Goal: Task Accomplishment & Management: Complete application form

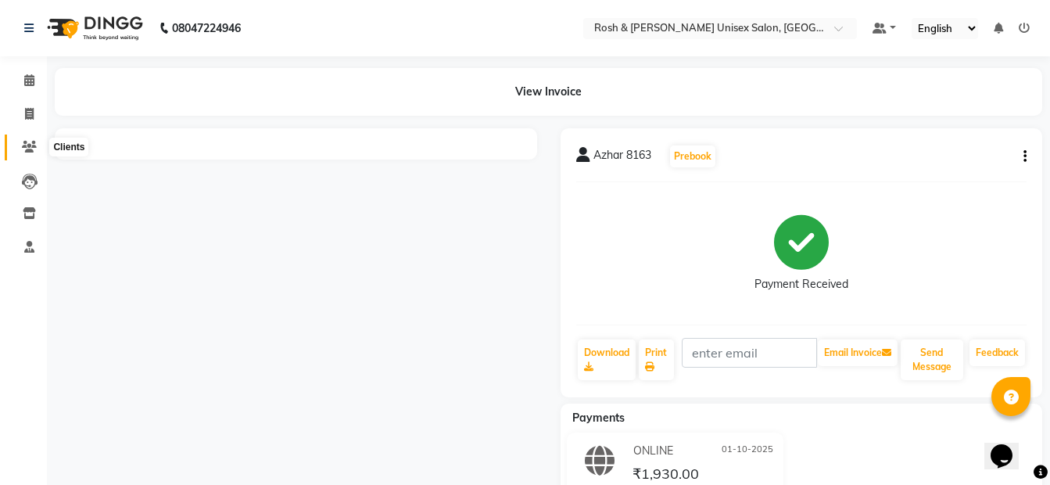
click at [34, 149] on icon at bounding box center [29, 147] width 15 height 12
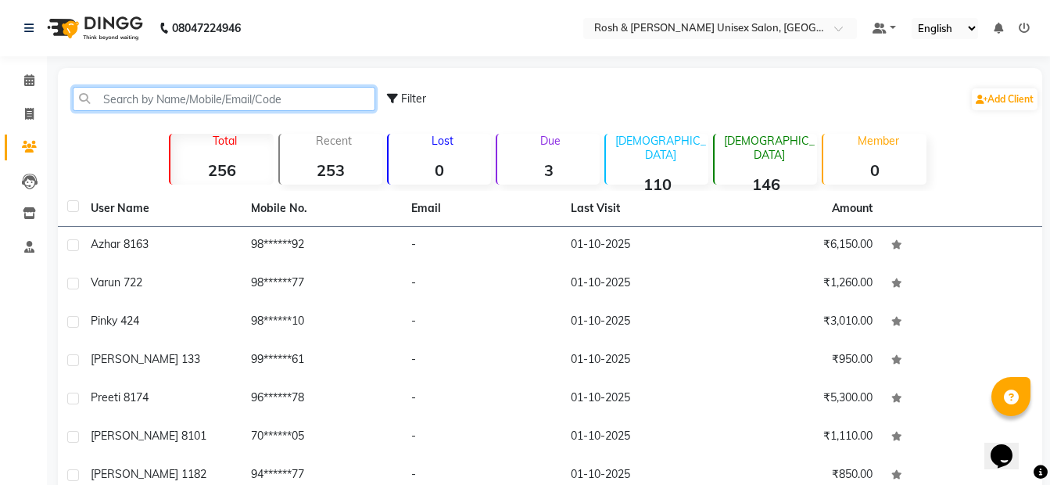
click at [132, 100] on input "text" at bounding box center [224, 99] width 303 height 24
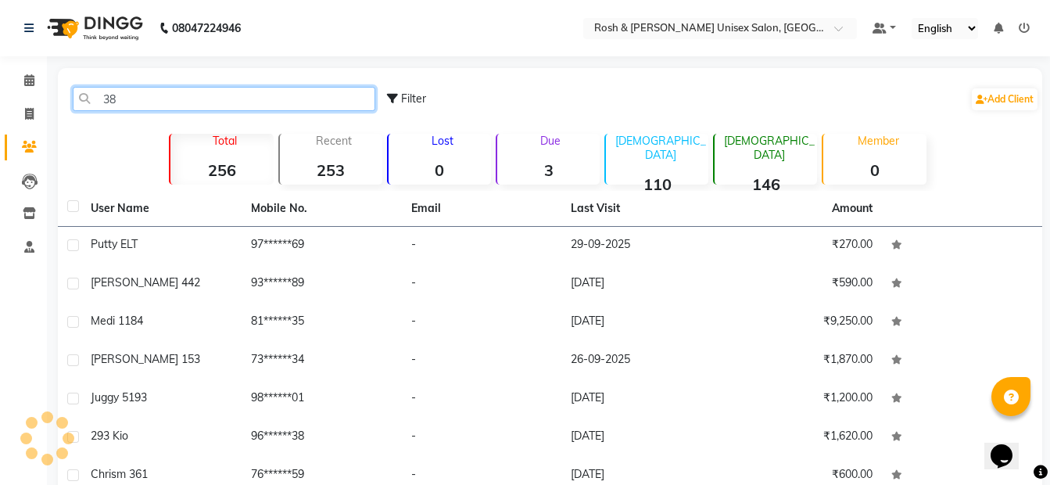
type input "3"
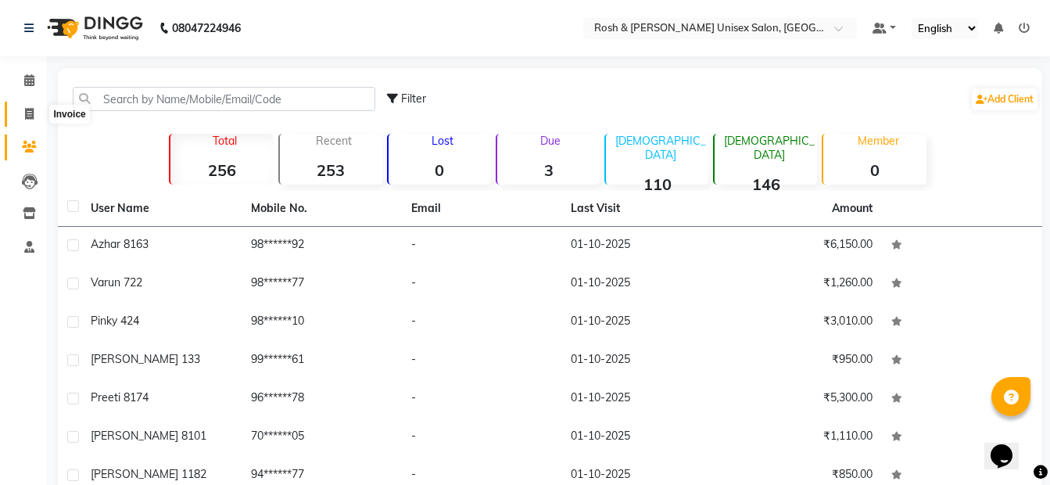
click at [29, 111] on icon at bounding box center [29, 114] width 9 height 12
select select "service"
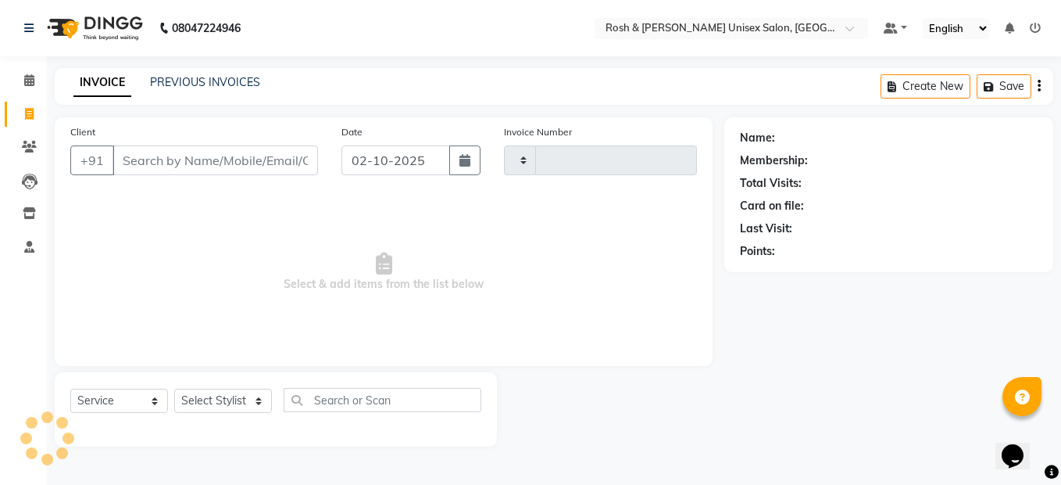
type input "0721"
select select "8757"
click at [150, 160] on input "Client" at bounding box center [216, 160] width 206 height 30
type input "l"
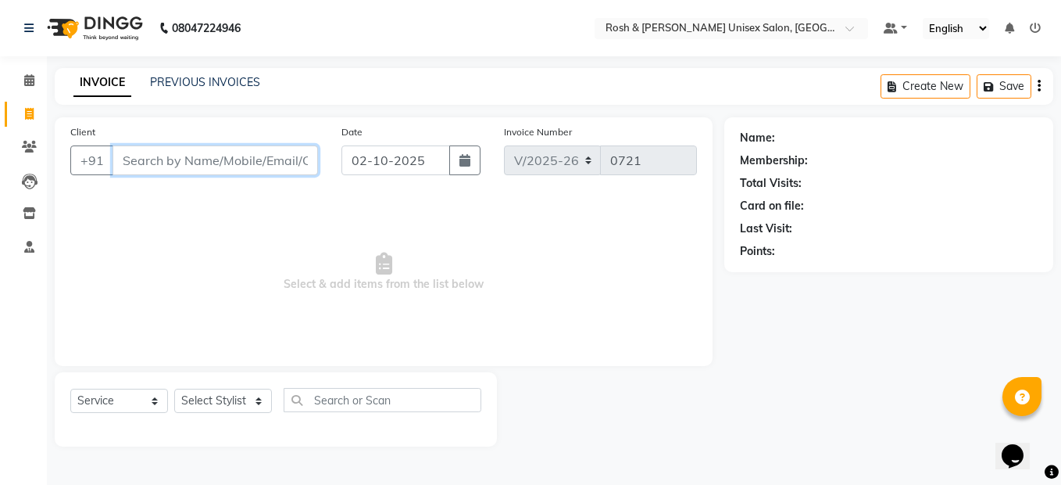
click at [186, 159] on input "Client" at bounding box center [216, 160] width 206 height 30
paste input "7022621676"
type input "7022621676"
click at [289, 166] on span "Add Client" at bounding box center [278, 160] width 62 height 16
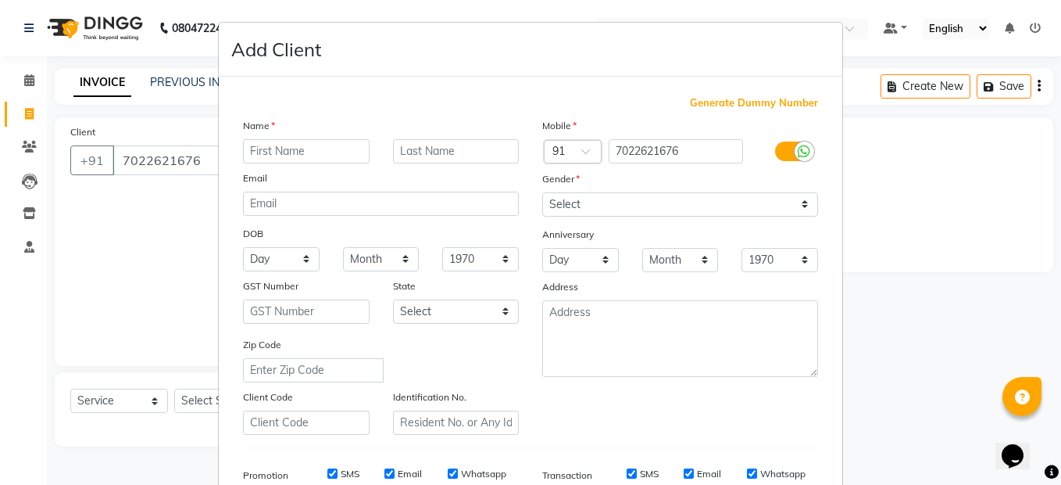
click at [293, 148] on input "text" at bounding box center [306, 151] width 127 height 24
type input "lata 381"
click at [798, 206] on select "Select [DEMOGRAPHIC_DATA] [DEMOGRAPHIC_DATA] Other Prefer Not To Say" at bounding box center [680, 204] width 276 height 24
select select "[DEMOGRAPHIC_DATA]"
click at [542, 192] on select "Select [DEMOGRAPHIC_DATA] [DEMOGRAPHIC_DATA] Other Prefer Not To Say" at bounding box center [680, 204] width 276 height 24
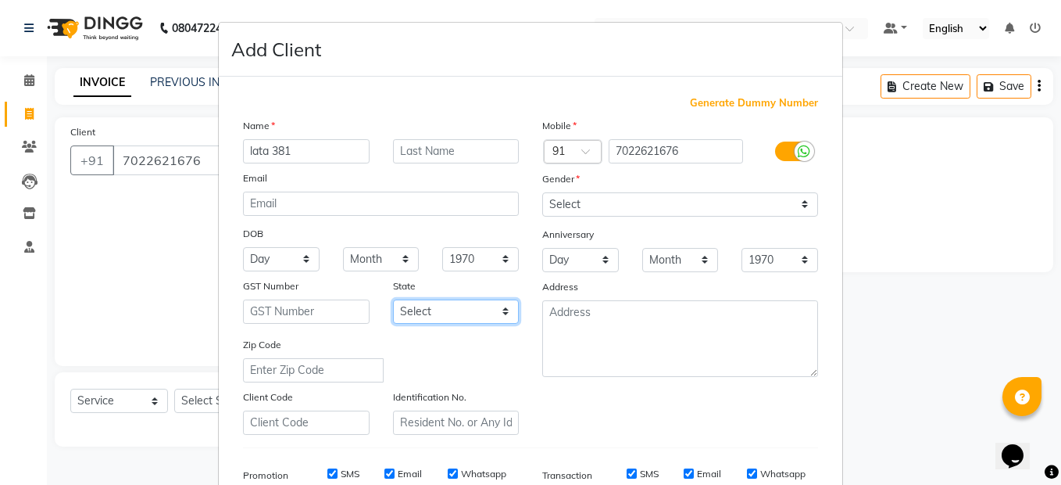
click at [492, 308] on select "Select [GEOGRAPHIC_DATA] [GEOGRAPHIC_DATA] [GEOGRAPHIC_DATA] [GEOGRAPHIC_DATA] …" at bounding box center [456, 311] width 127 height 24
select select "17"
click at [393, 299] on select "Select [GEOGRAPHIC_DATA] [GEOGRAPHIC_DATA] [GEOGRAPHIC_DATA] [GEOGRAPHIC_DATA] …" at bounding box center [456, 311] width 127 height 24
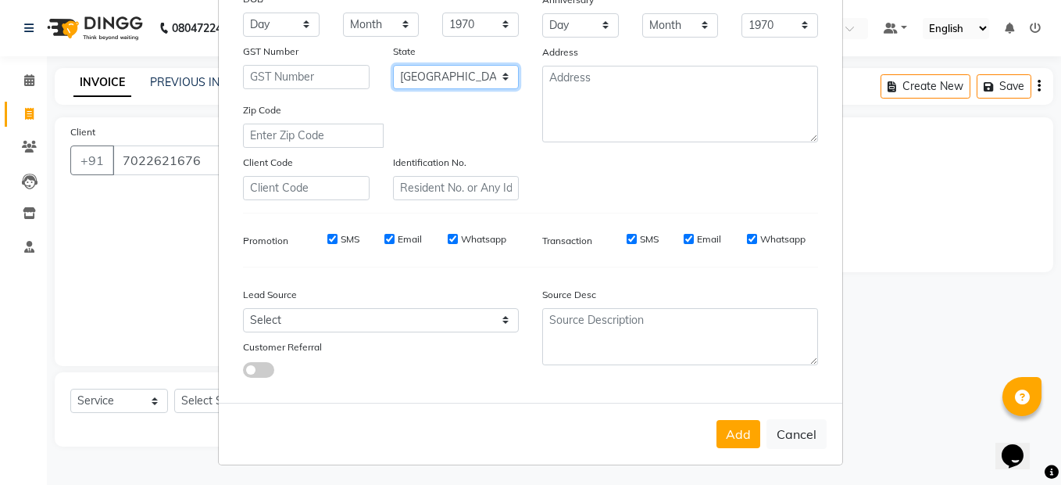
scroll to position [237, 0]
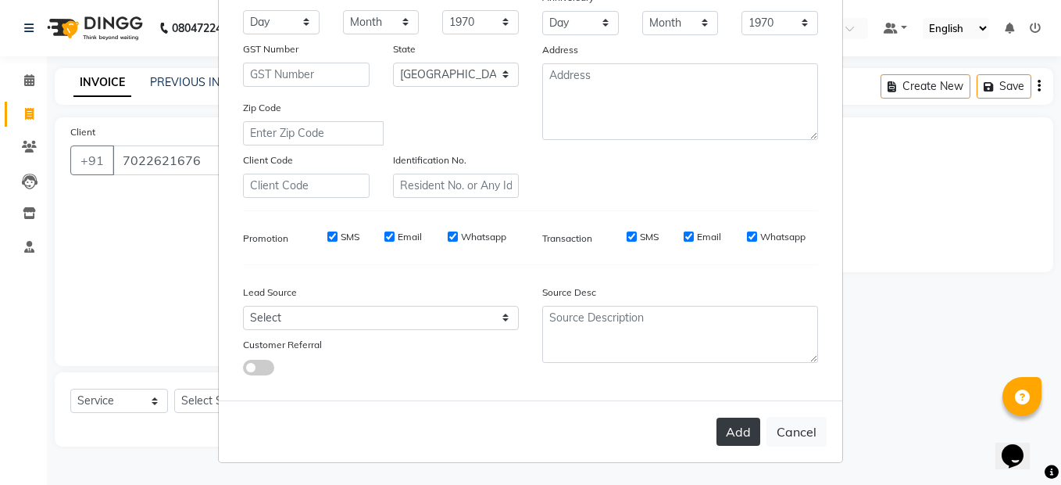
click at [729, 434] on button "Add" at bounding box center [739, 431] width 44 height 28
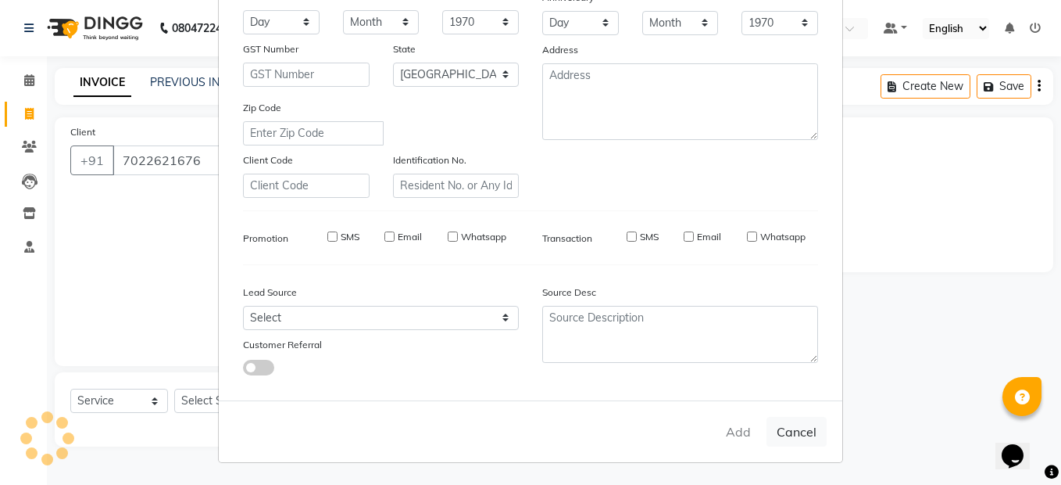
type input "70******76"
select select
select select "null"
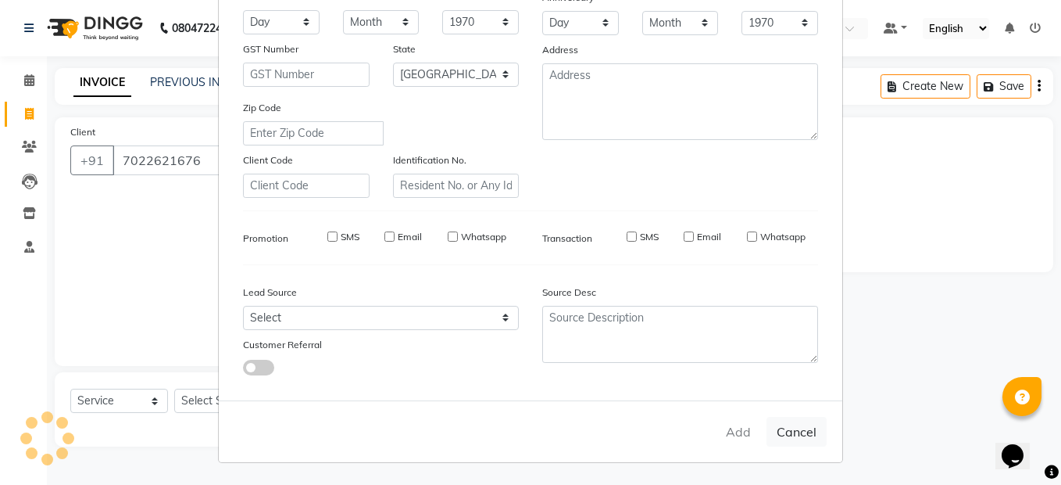
select select
checkbox input "false"
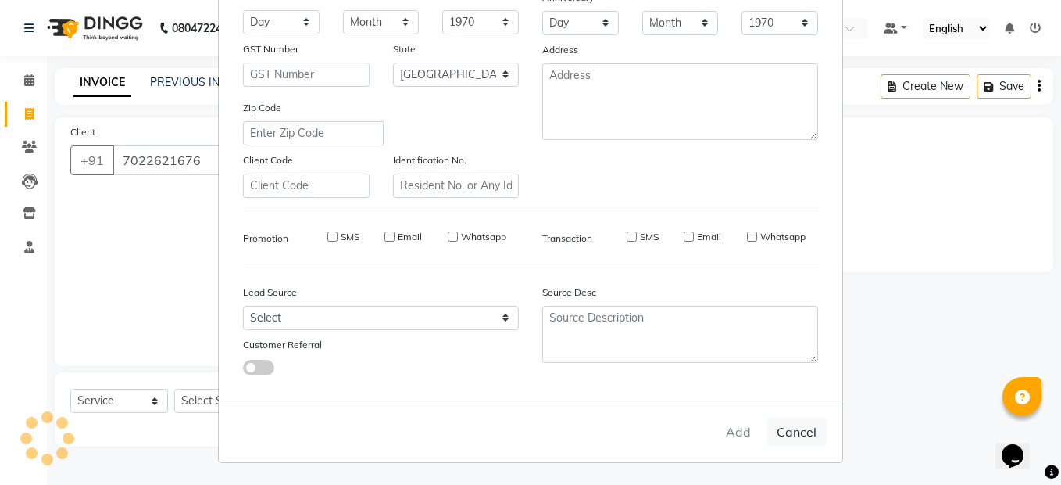
checkbox input "false"
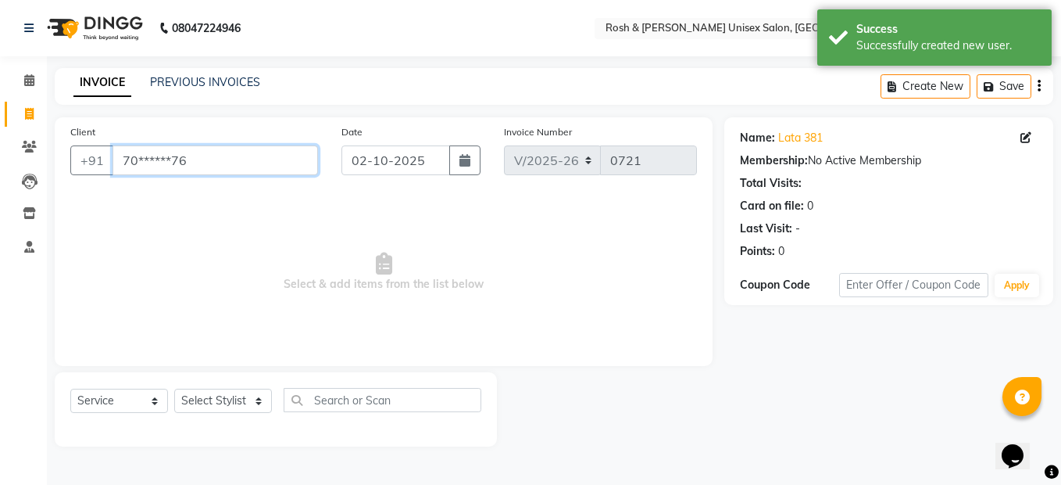
click at [227, 157] on input "70******76" at bounding box center [216, 160] width 206 height 30
type input "7"
